Goal: Task Accomplishment & Management: Manage account settings

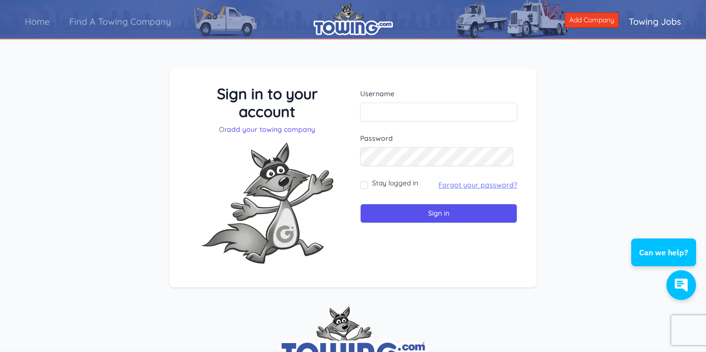
click at [487, 181] on link "Forgot your password?" at bounding box center [477, 184] width 79 height 9
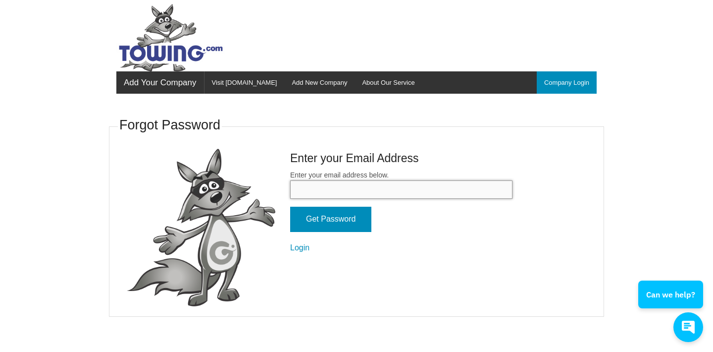
click at [438, 183] on input "Enter your email address below." at bounding box center [401, 189] width 222 height 18
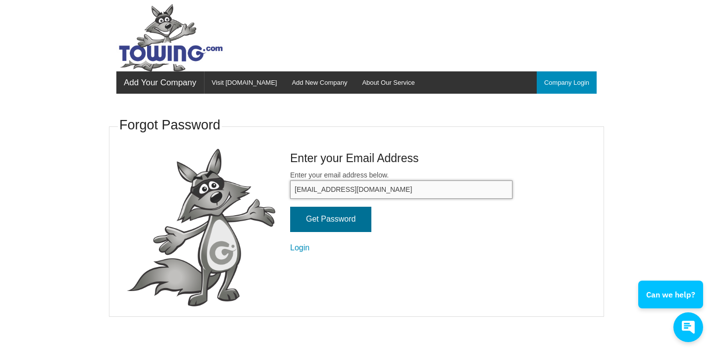
type input "[EMAIL_ADDRESS][DOMAIN_NAME]"
click at [341, 213] on input "Get Password" at bounding box center [330, 218] width 81 height 25
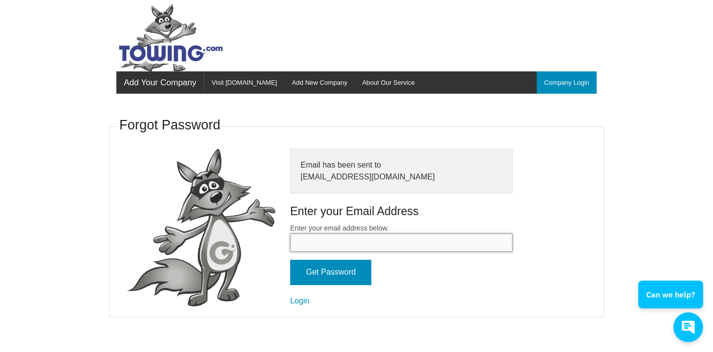
click at [408, 234] on input "Enter your email address below." at bounding box center [401, 242] width 222 height 18
click at [305, 296] on link "Login" at bounding box center [299, 300] width 19 height 8
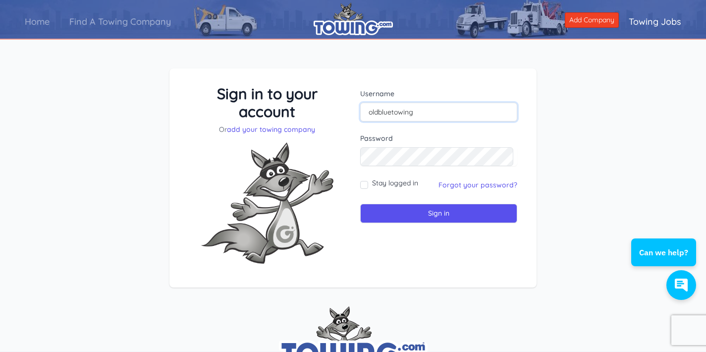
type input "oldbluetowing"
click at [392, 186] on label "Stay logged in" at bounding box center [395, 183] width 46 height 10
click at [368, 186] on input "Stay logged in" at bounding box center [364, 185] width 8 height 8
checkbox input "true"
click at [401, 214] on input "Sign in" at bounding box center [438, 212] width 157 height 19
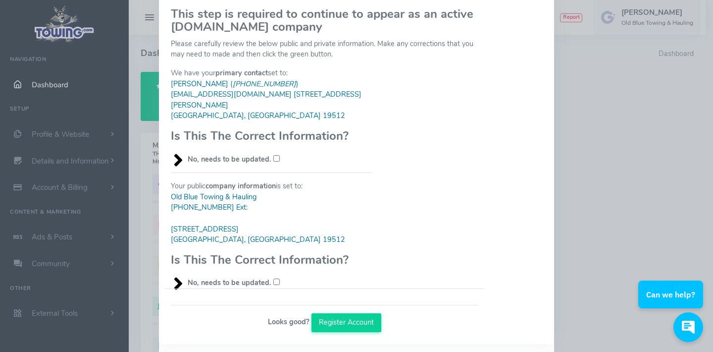
scroll to position [68, 0]
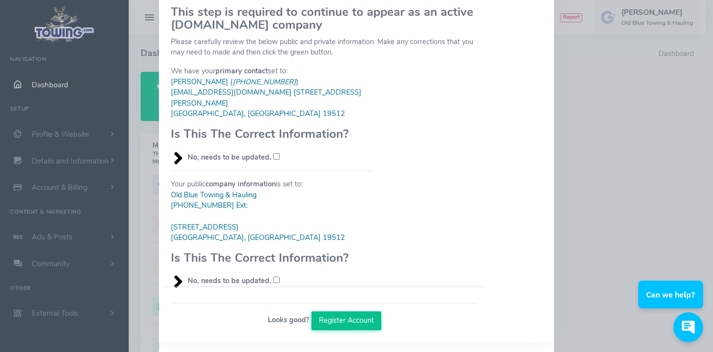
click at [354, 311] on button "Register Account" at bounding box center [346, 320] width 70 height 19
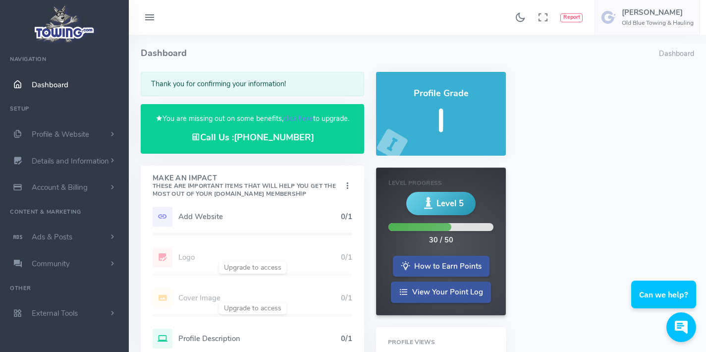
click at [207, 216] on h5 "Add Website" at bounding box center [259, 216] width 162 height 8
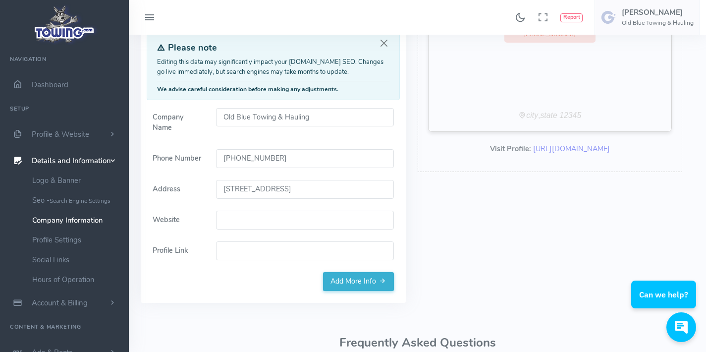
scroll to position [114, 0]
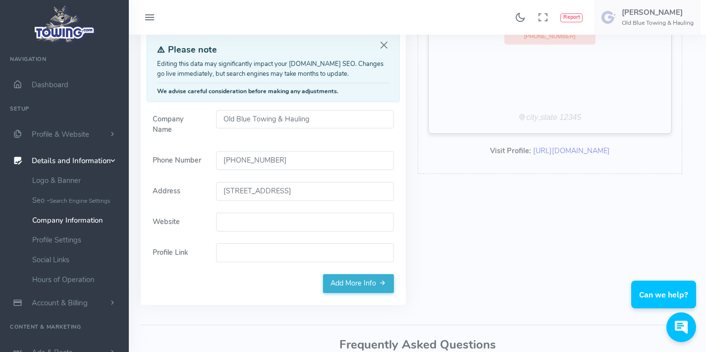
click at [257, 212] on input "Website" at bounding box center [305, 221] width 178 height 19
type input "[DOMAIN_NAME]"
click at [271, 243] on input "Profile Link" at bounding box center [305, 252] width 178 height 19
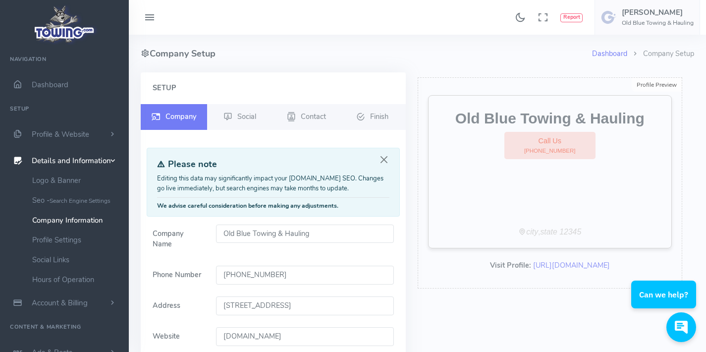
scroll to position [174, 0]
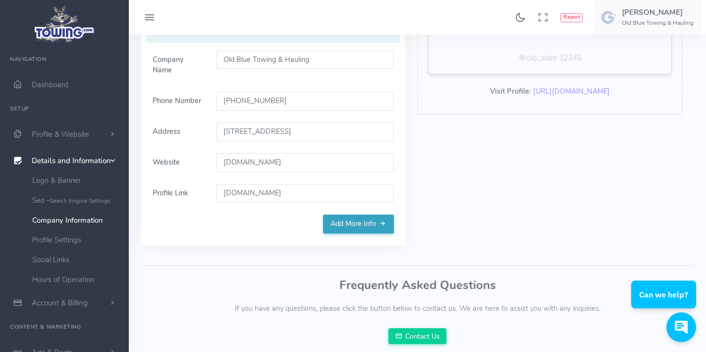
type input "www.oldbluehauling.com"
click at [367, 217] on link "Add More Info" at bounding box center [358, 223] width 71 height 19
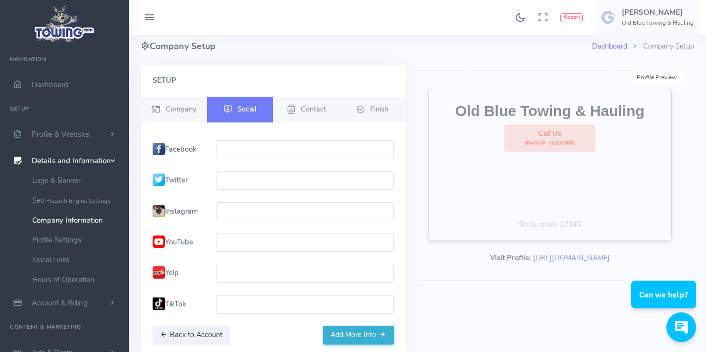
scroll to position [9, 0]
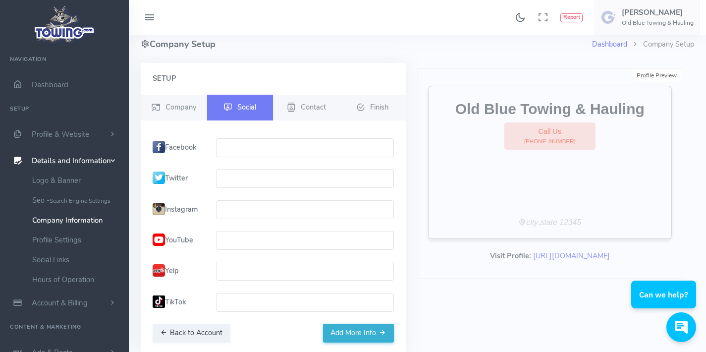
click at [279, 151] on input "text" at bounding box center [305, 147] width 178 height 19
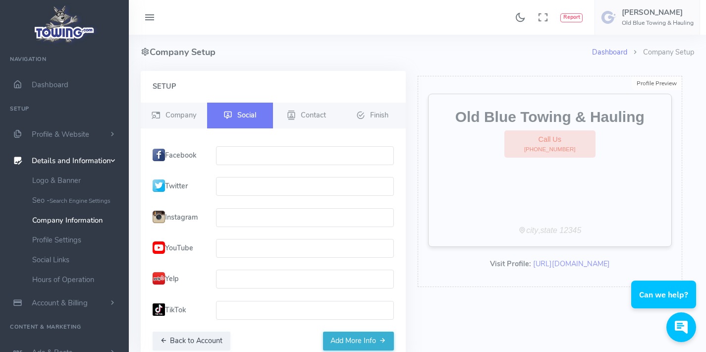
scroll to position [15, 0]
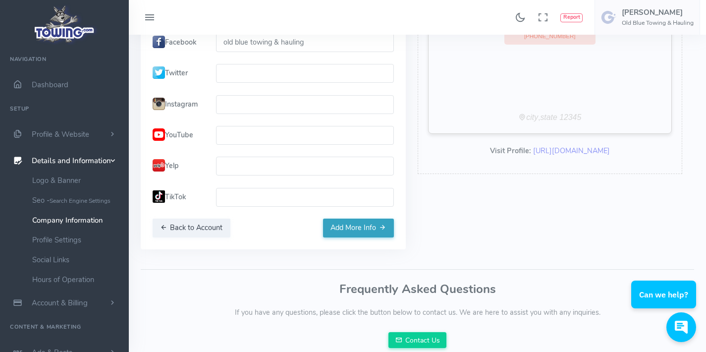
type input "old blue towing & hauling"
click at [367, 231] on button "Add More Info" at bounding box center [358, 227] width 71 height 19
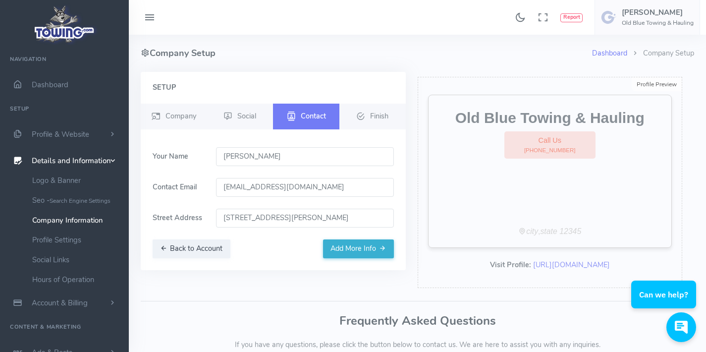
scroll to position [0, 0]
click at [367, 251] on button "Add More Info" at bounding box center [358, 249] width 71 height 19
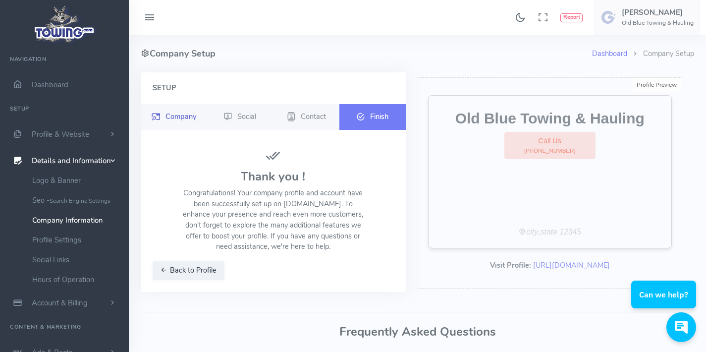
click at [166, 111] on link "Company" at bounding box center [174, 117] width 66 height 26
click at [179, 117] on span "Company" at bounding box center [180, 116] width 31 height 10
click at [55, 86] on span "Dashboard" at bounding box center [50, 85] width 37 height 10
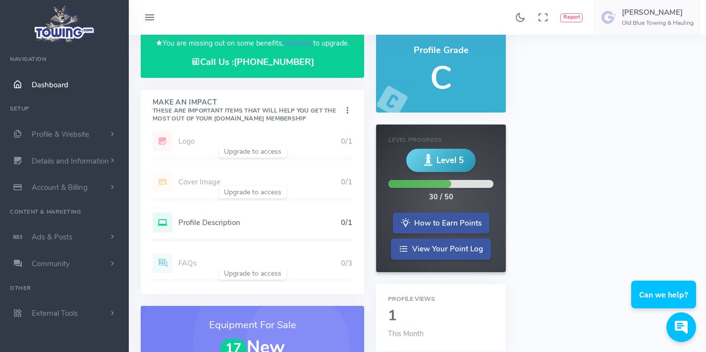
scroll to position [50, 0]
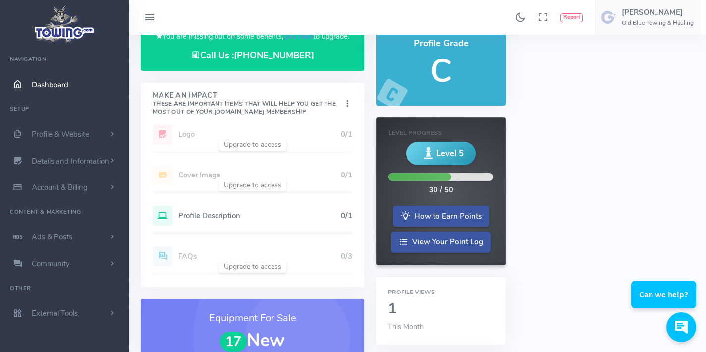
click at [227, 218] on div "Profile Description 0/1" at bounding box center [252, 215] width 200 height 20
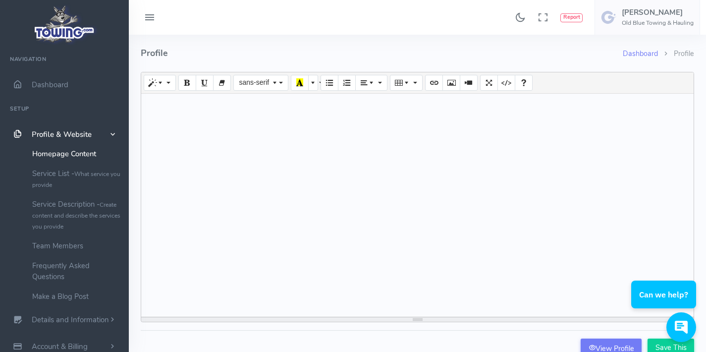
click at [356, 132] on div at bounding box center [417, 205] width 552 height 223
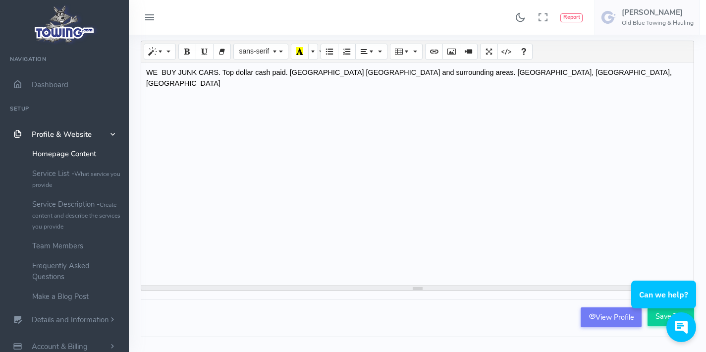
scroll to position [100, 0]
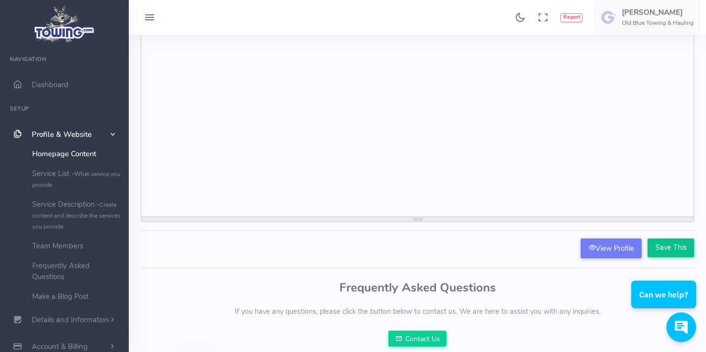
click at [677, 244] on input "Save This" at bounding box center [670, 247] width 47 height 19
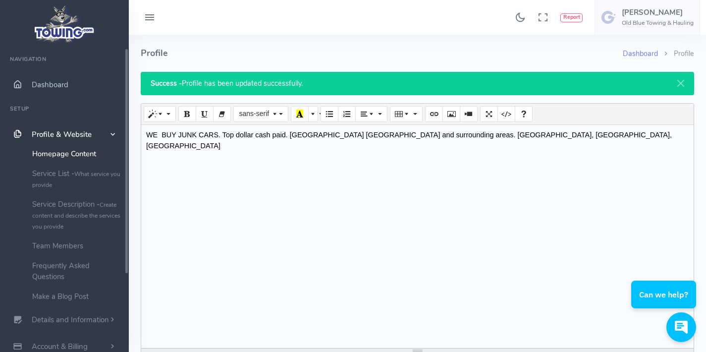
click at [40, 76] on link "Dashboard" at bounding box center [64, 84] width 129 height 27
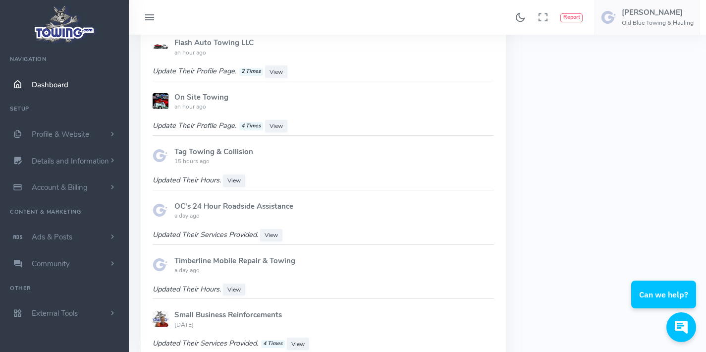
scroll to position [588, 0]
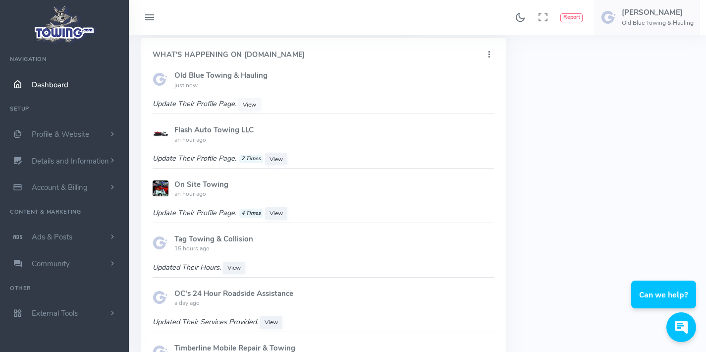
click at [246, 101] on span "View" at bounding box center [249, 105] width 13 height 8
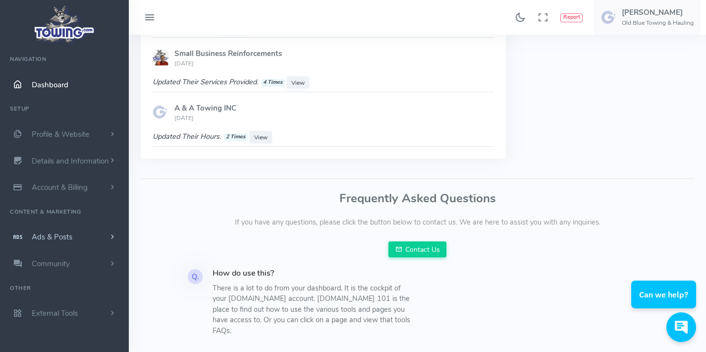
scroll to position [934, 0]
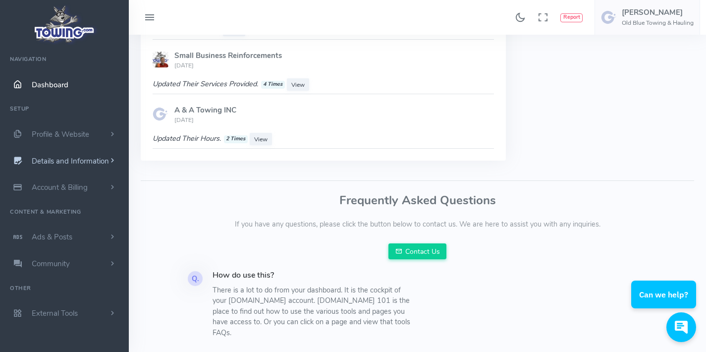
click at [97, 159] on span "Details and Information" at bounding box center [70, 161] width 77 height 10
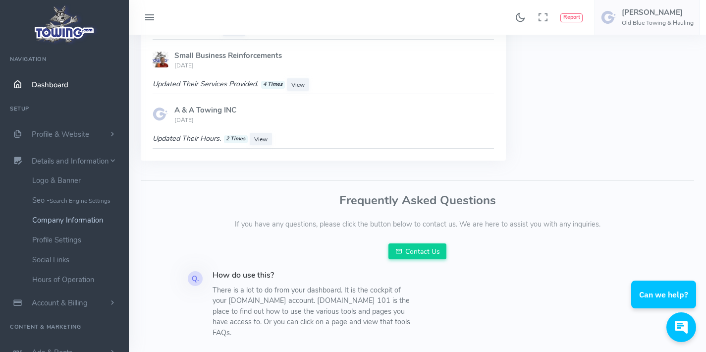
click at [83, 222] on link "Company Information" at bounding box center [77, 220] width 104 height 20
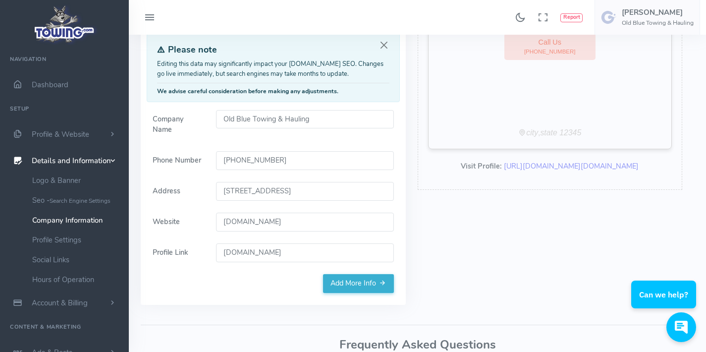
scroll to position [132, 0]
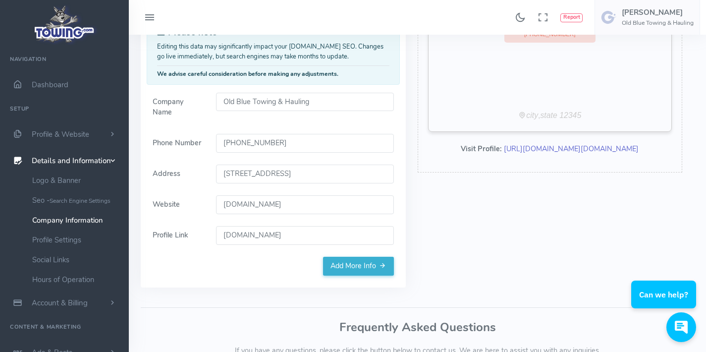
click at [580, 145] on link "https://www.towing.com/www.oldbluehauling.com" at bounding box center [571, 149] width 135 height 10
